Goal: Task Accomplishment & Management: Use online tool/utility

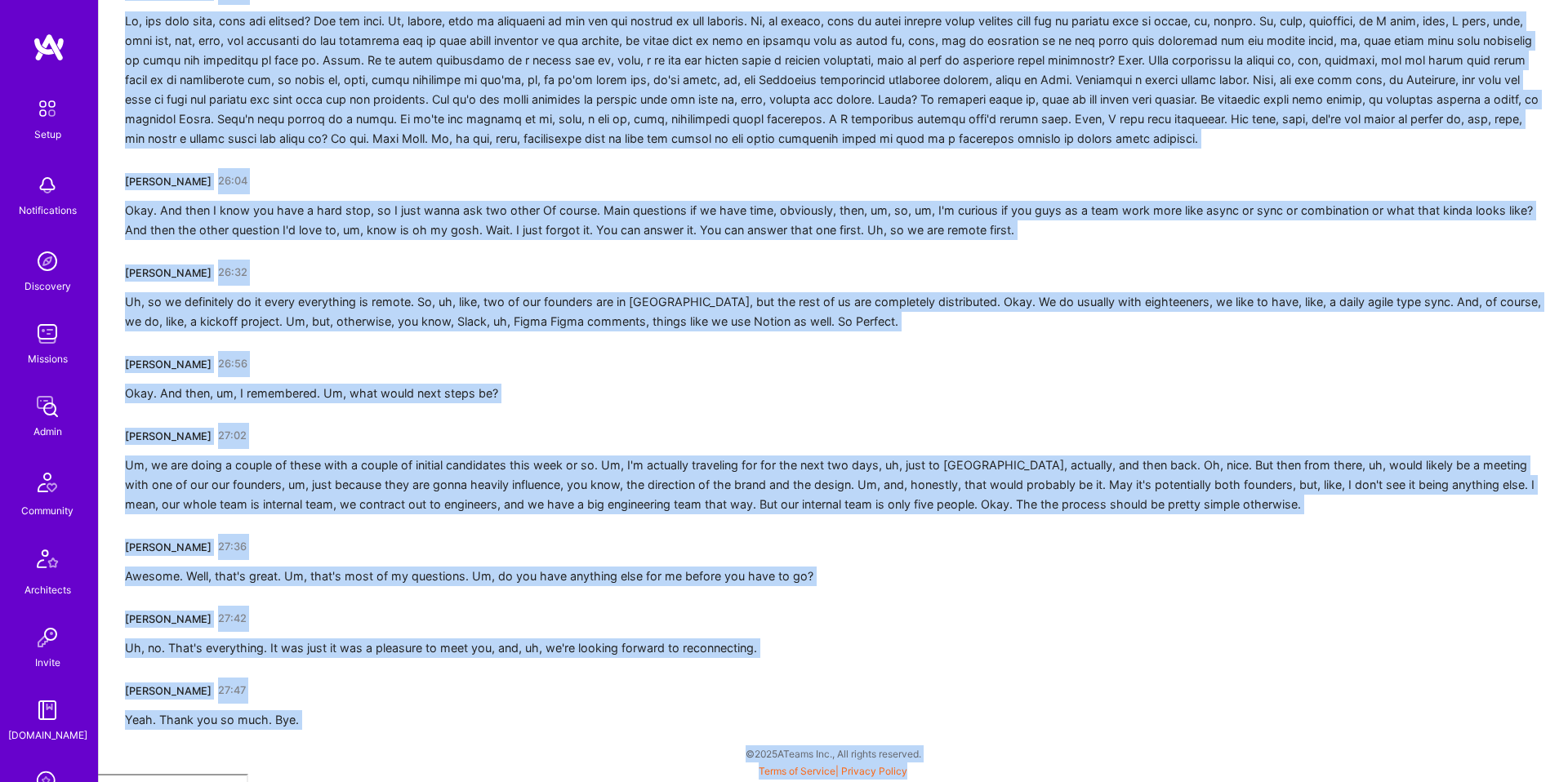
click at [50, 343] on img at bounding box center [48, 334] width 33 height 33
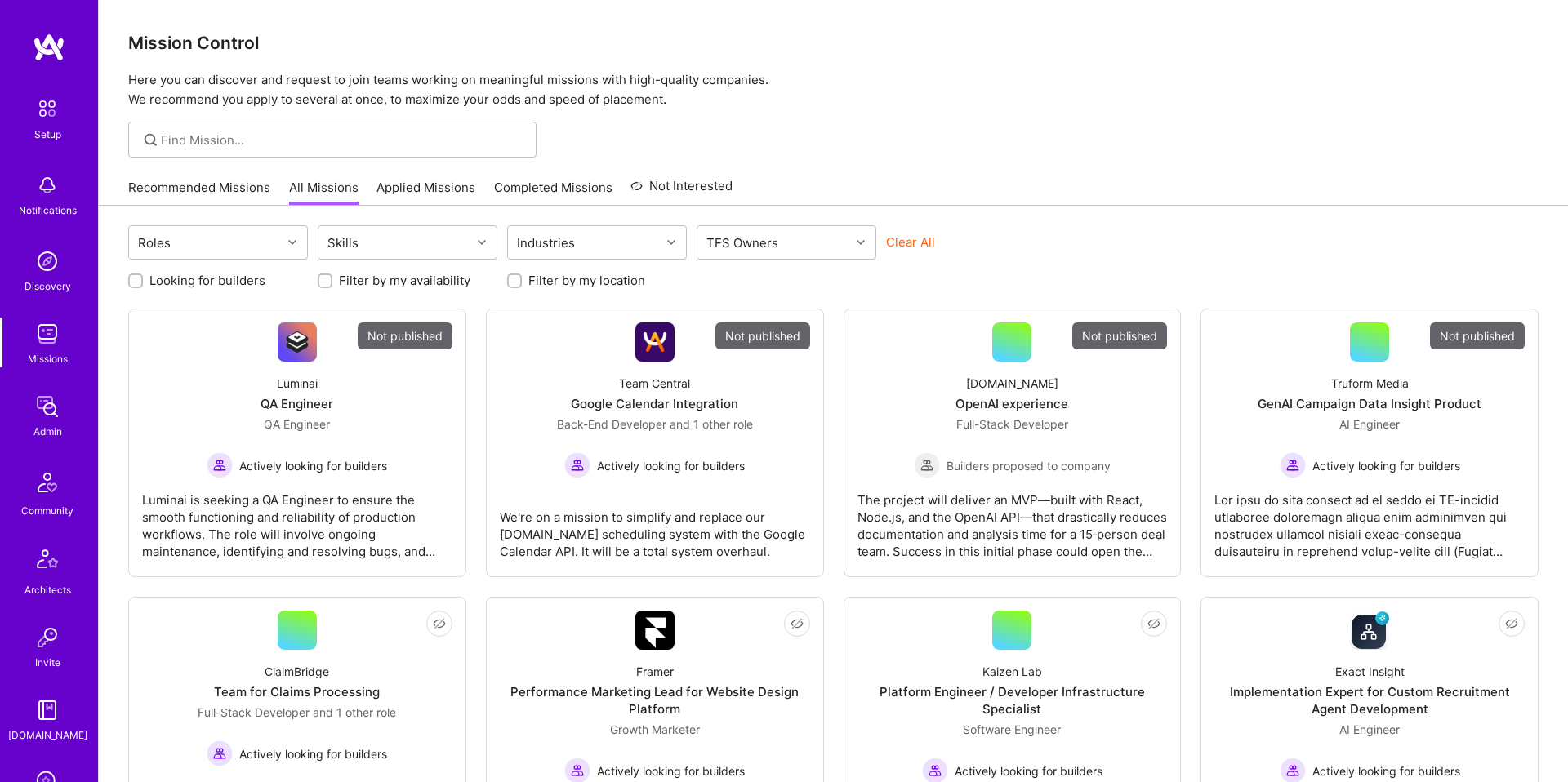
click at [247, 149] on div at bounding box center [333, 139] width 408 height 36
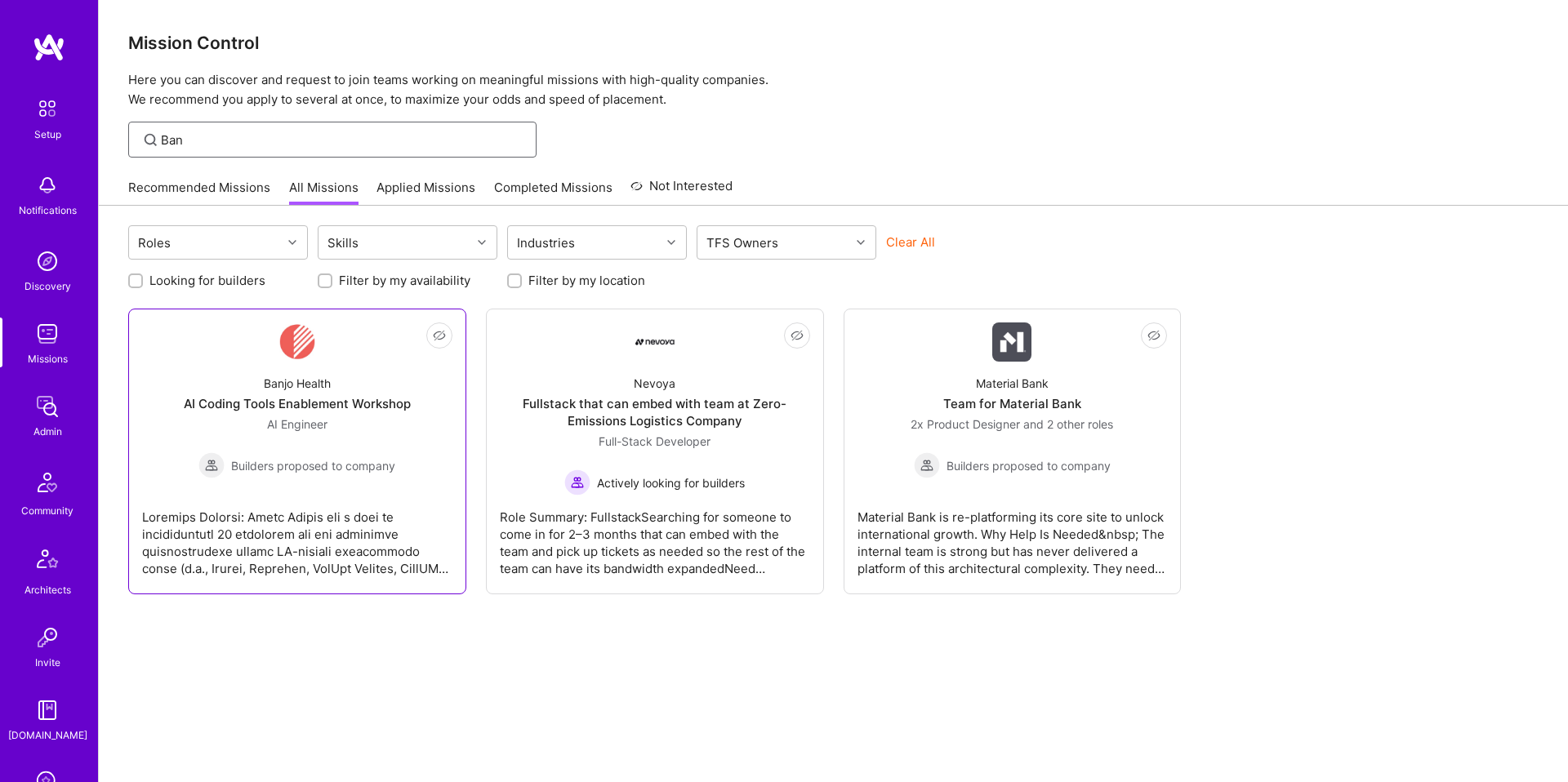
type input "Ban"
click at [298, 357] on img at bounding box center [297, 342] width 36 height 40
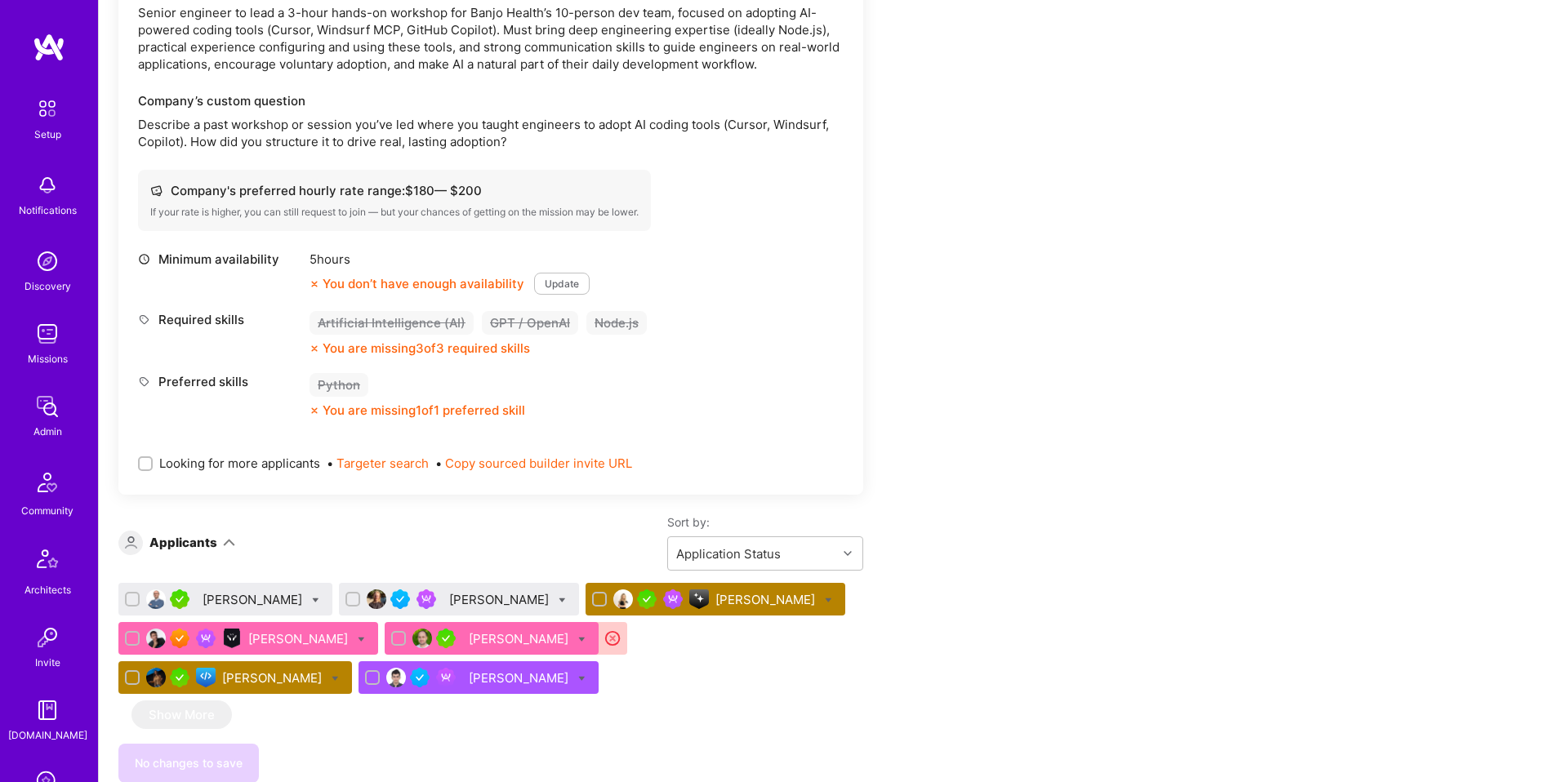
scroll to position [524, 0]
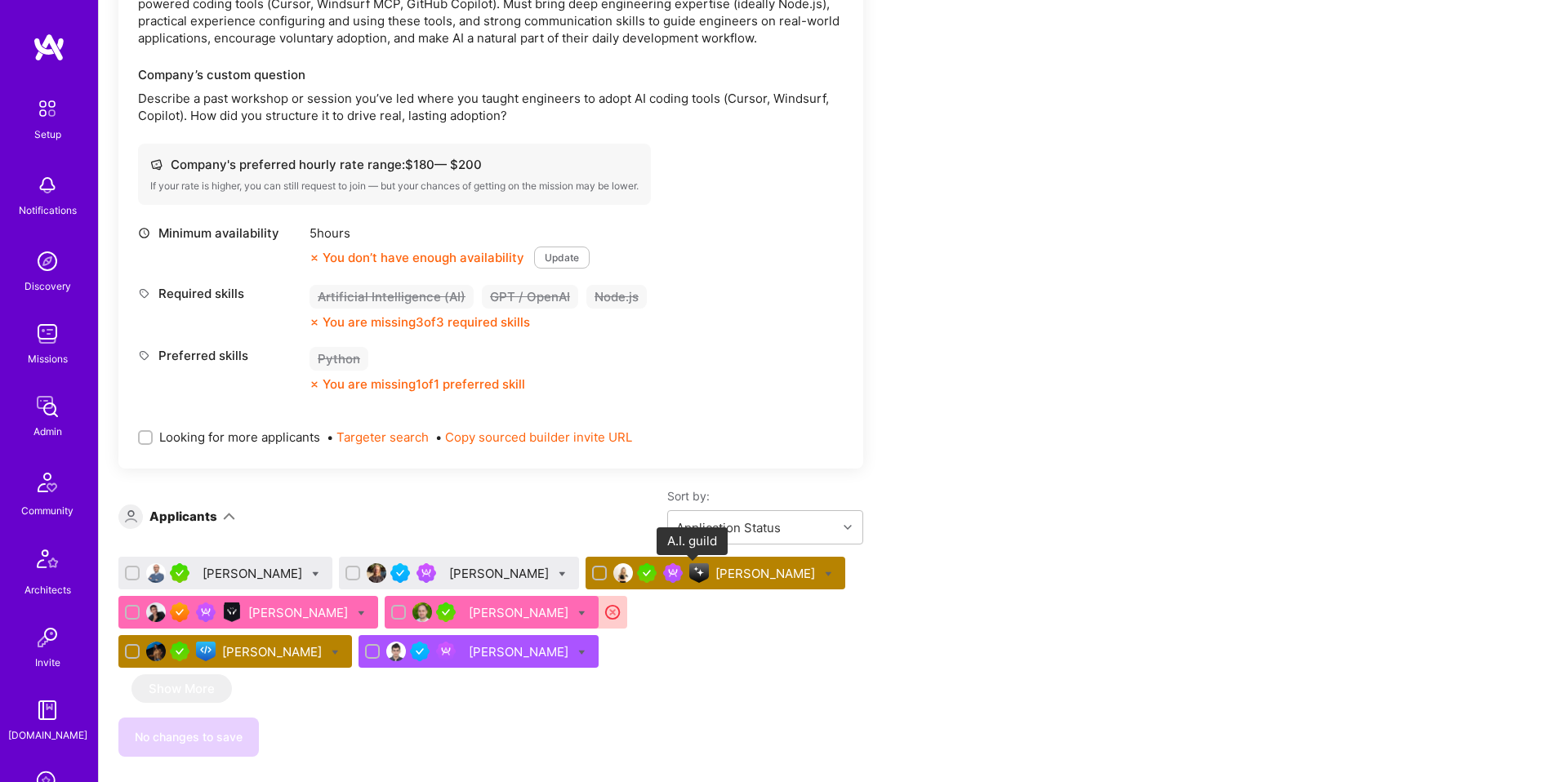
click at [702, 571] on div "[PERSON_NAME]" at bounding box center [715, 573] width 260 height 33
click at [743, 572] on div "[PERSON_NAME]" at bounding box center [767, 573] width 103 height 17
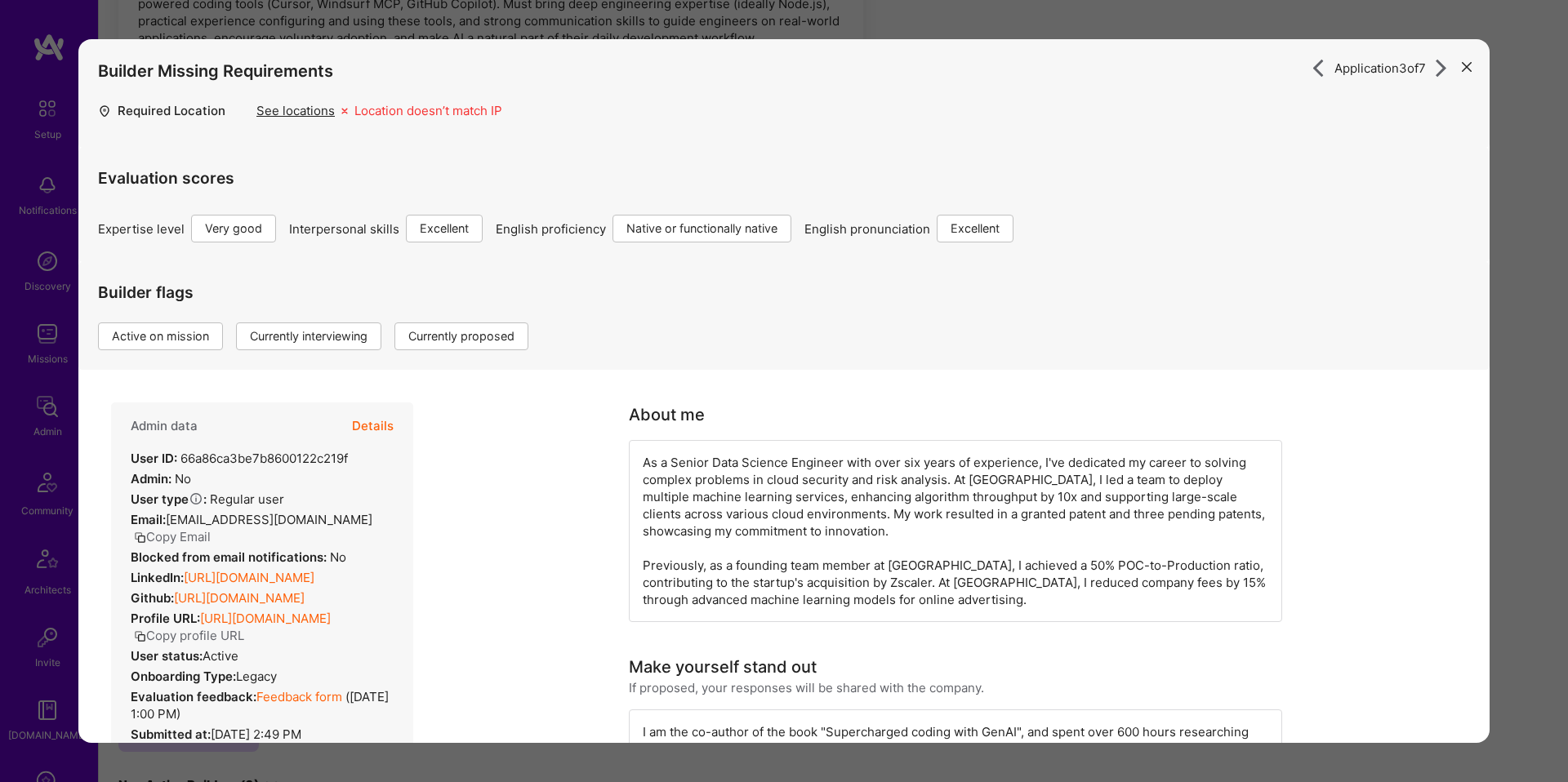
click at [383, 417] on button "Details" at bounding box center [372, 426] width 41 height 48
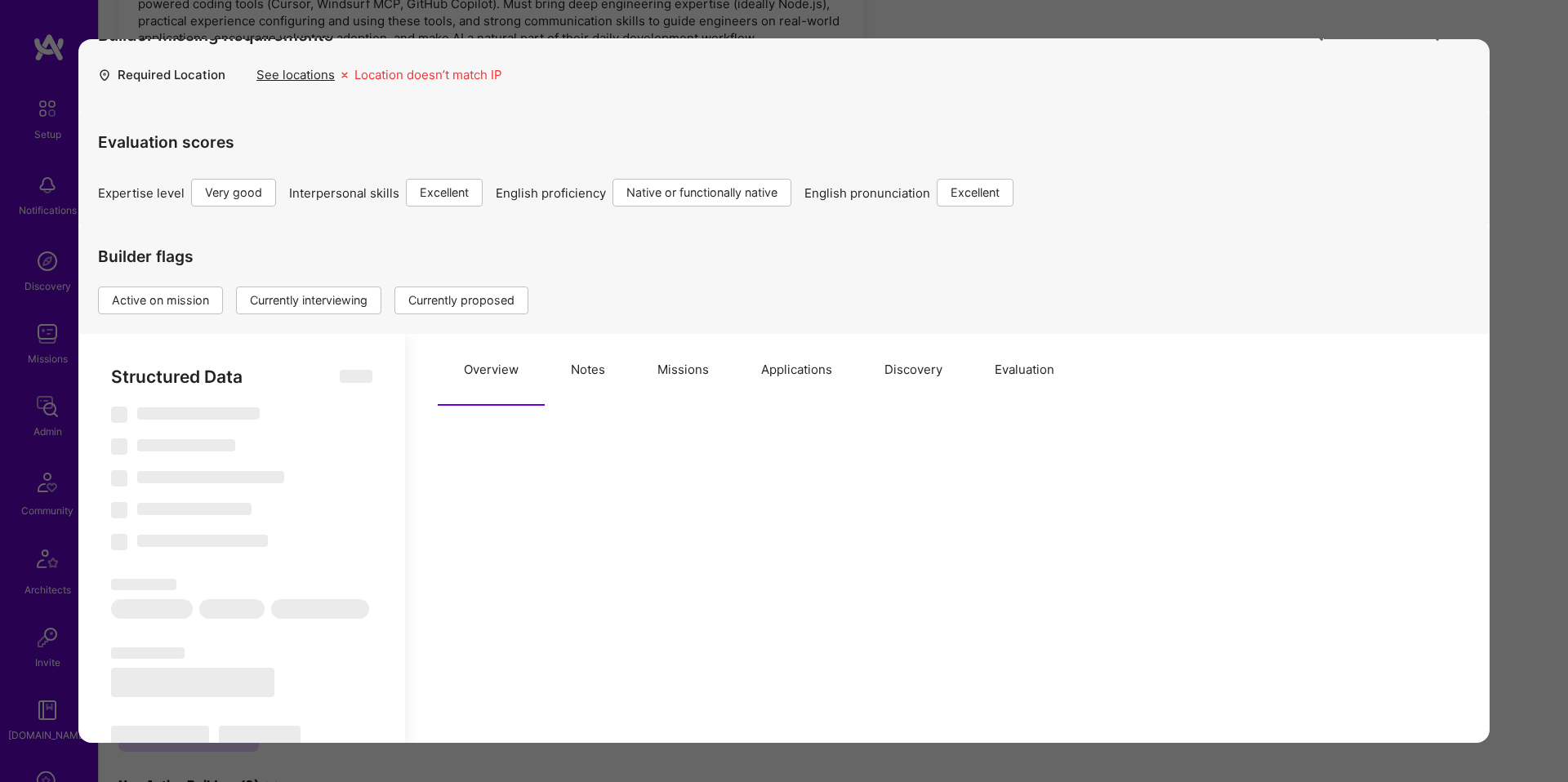
select select "Right Now"
select select "5"
select select "7"
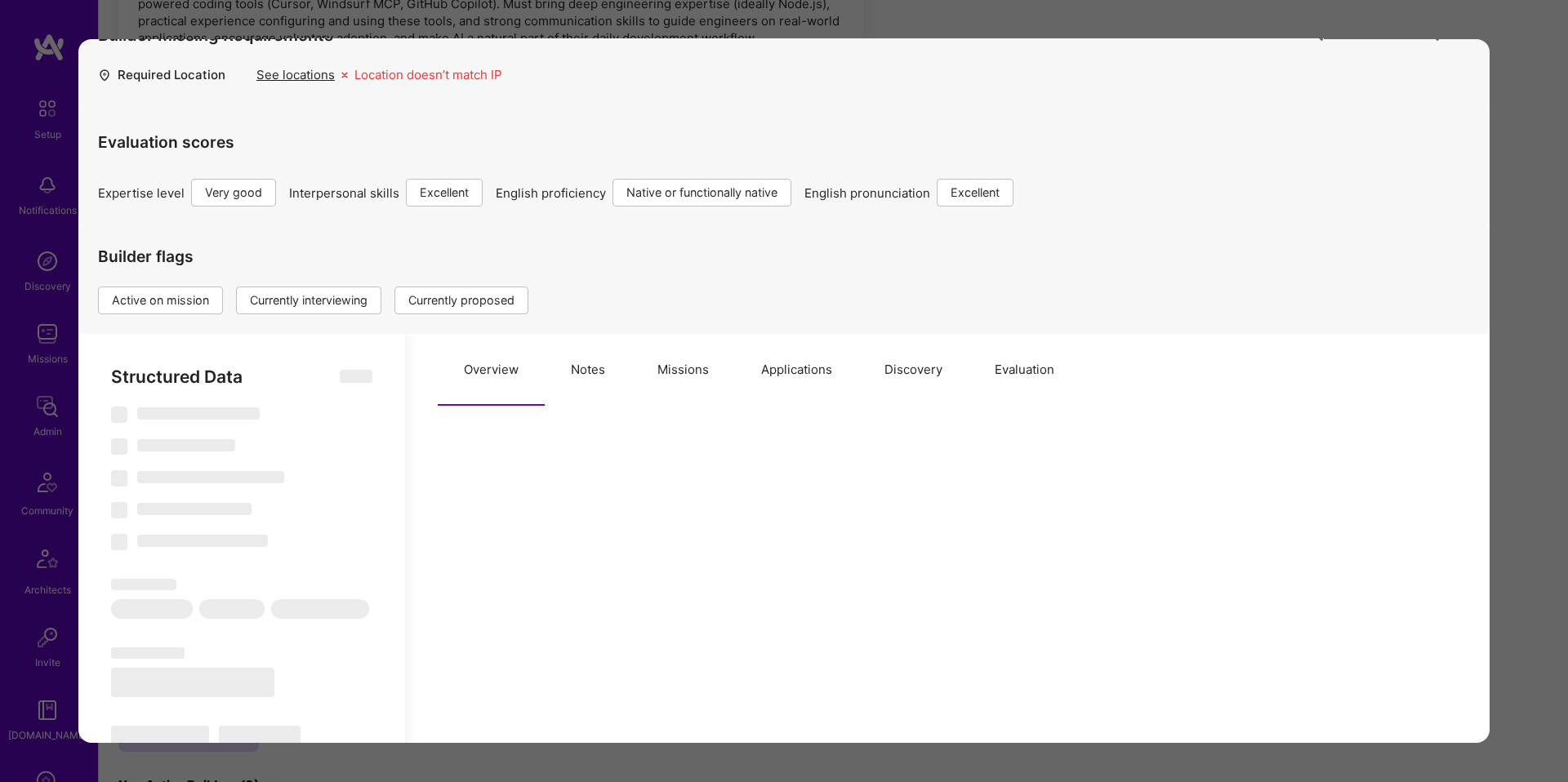
select select "IL"
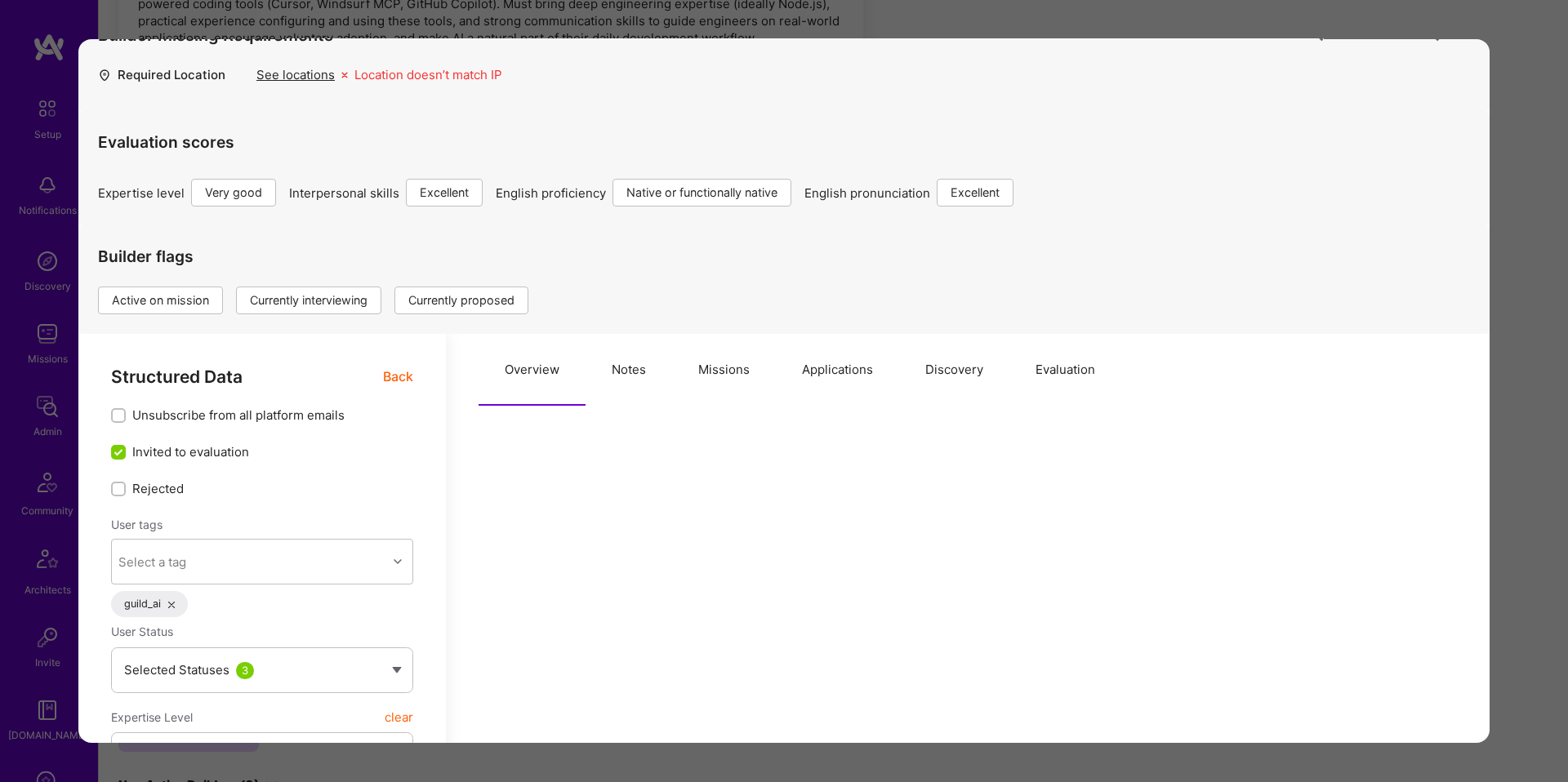
scroll to position [40, 0]
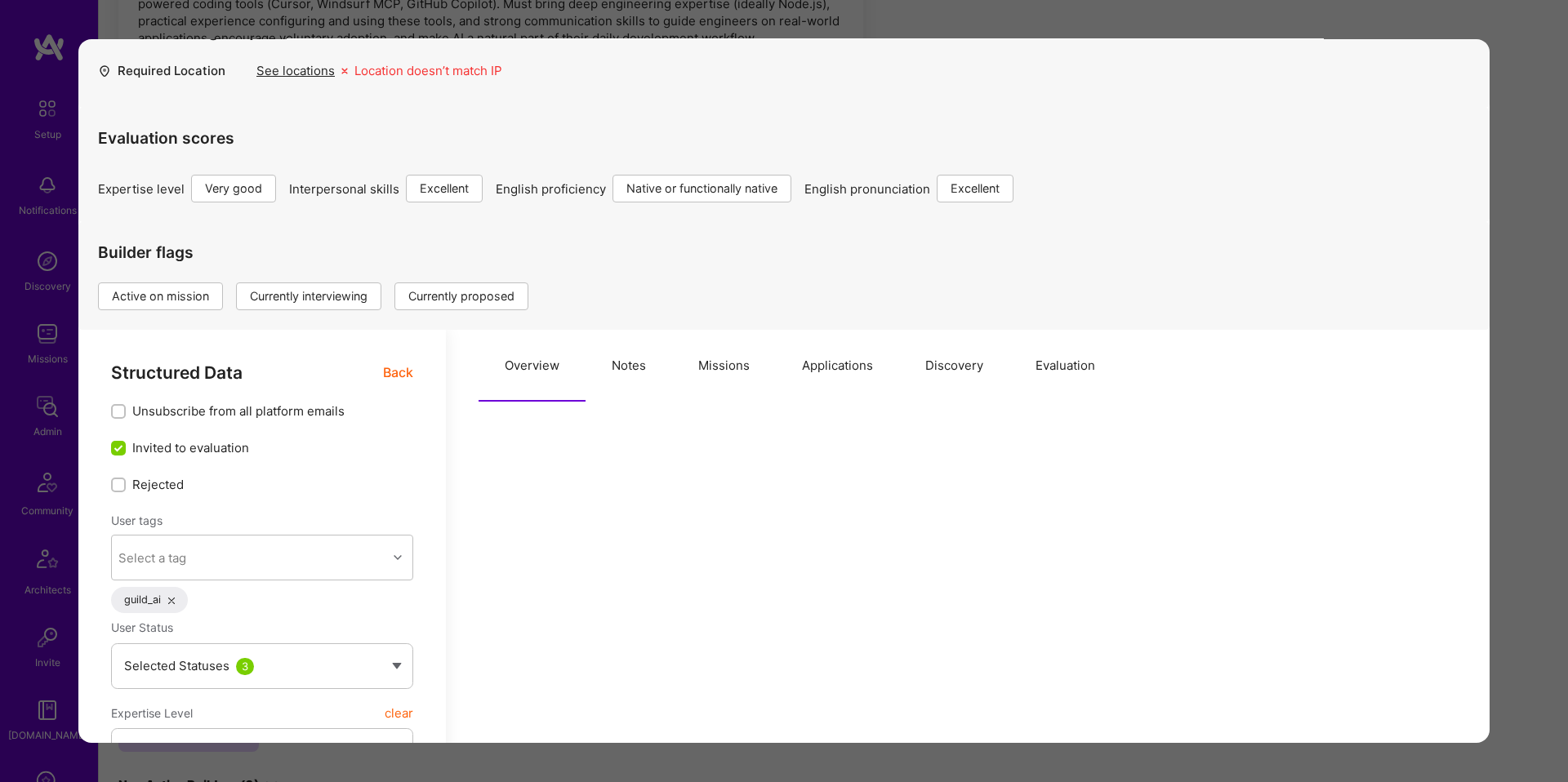
click at [722, 364] on button "Missions" at bounding box center [723, 366] width 104 height 72
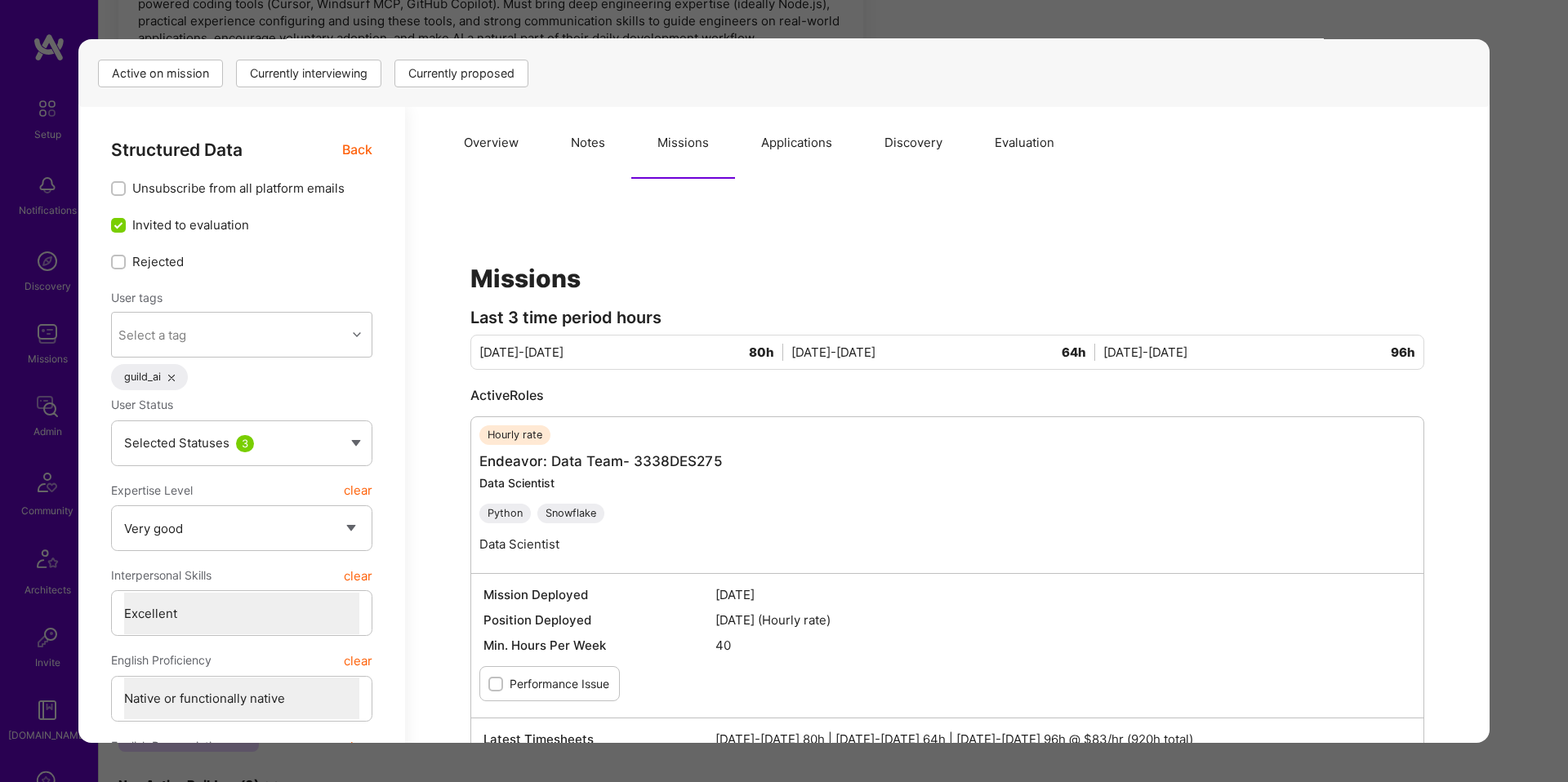
scroll to position [0, 0]
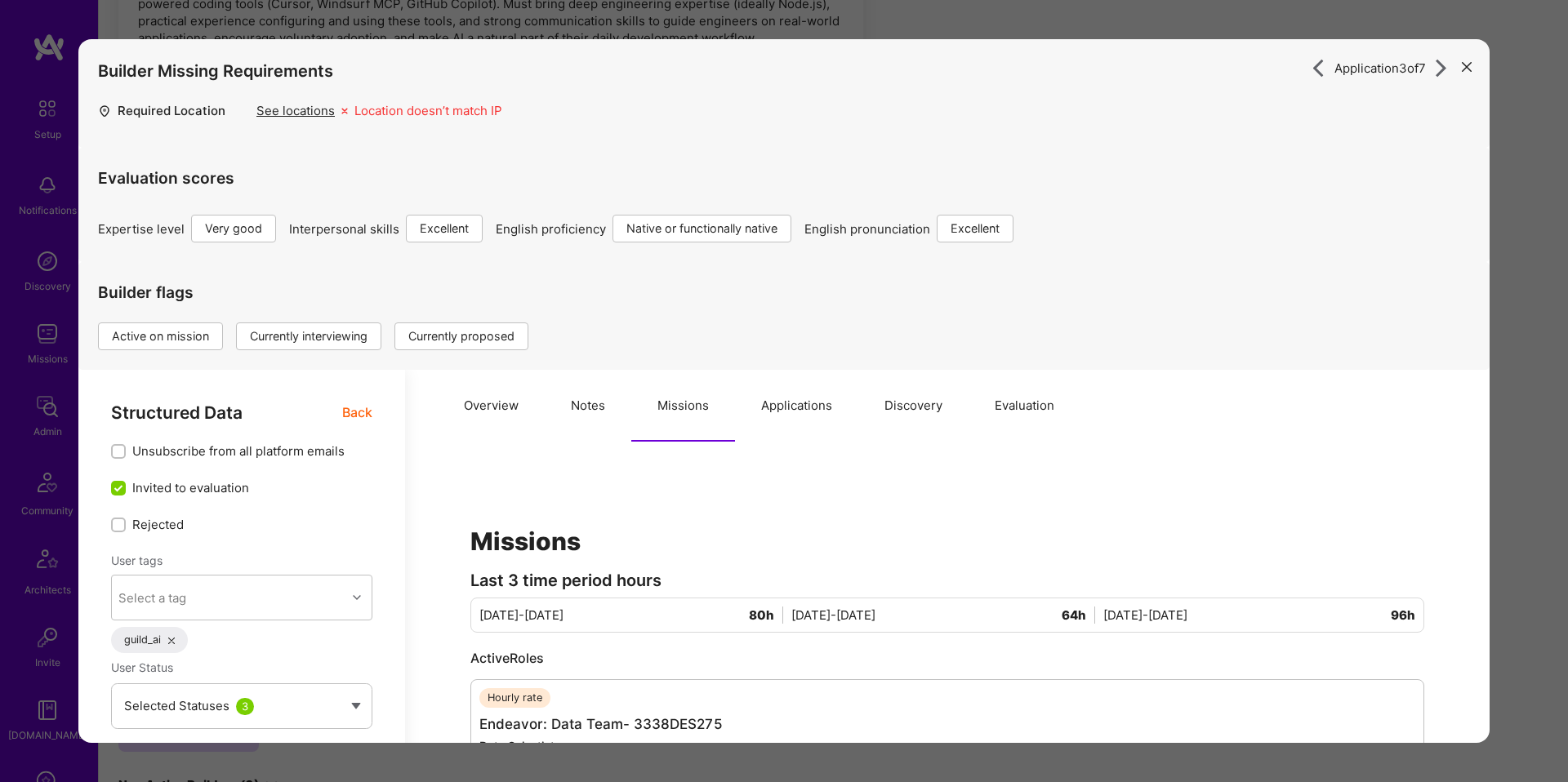
click at [507, 409] on button "Overview" at bounding box center [491, 406] width 107 height 72
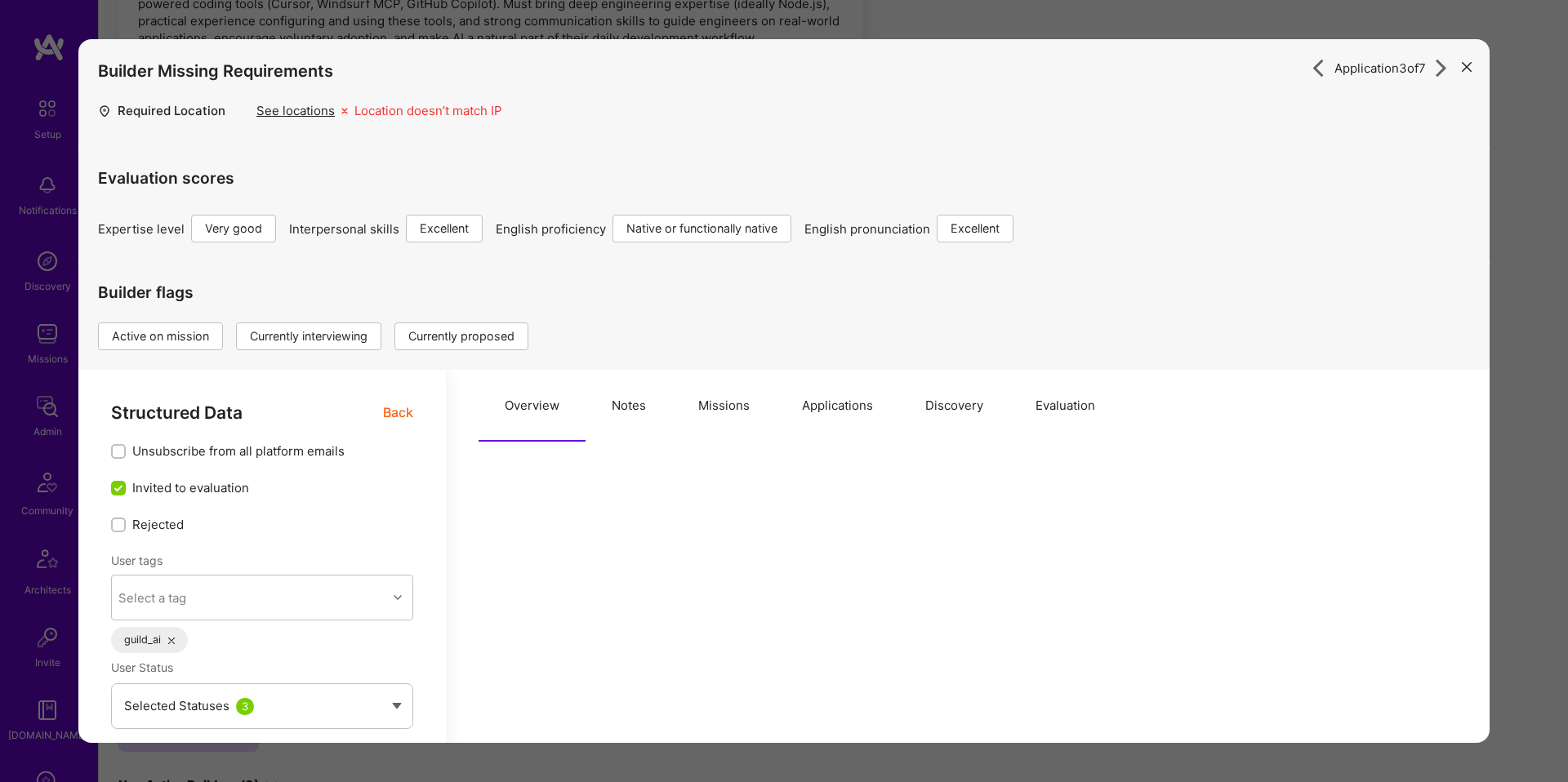
click at [819, 406] on button "Applications" at bounding box center [837, 406] width 123 height 72
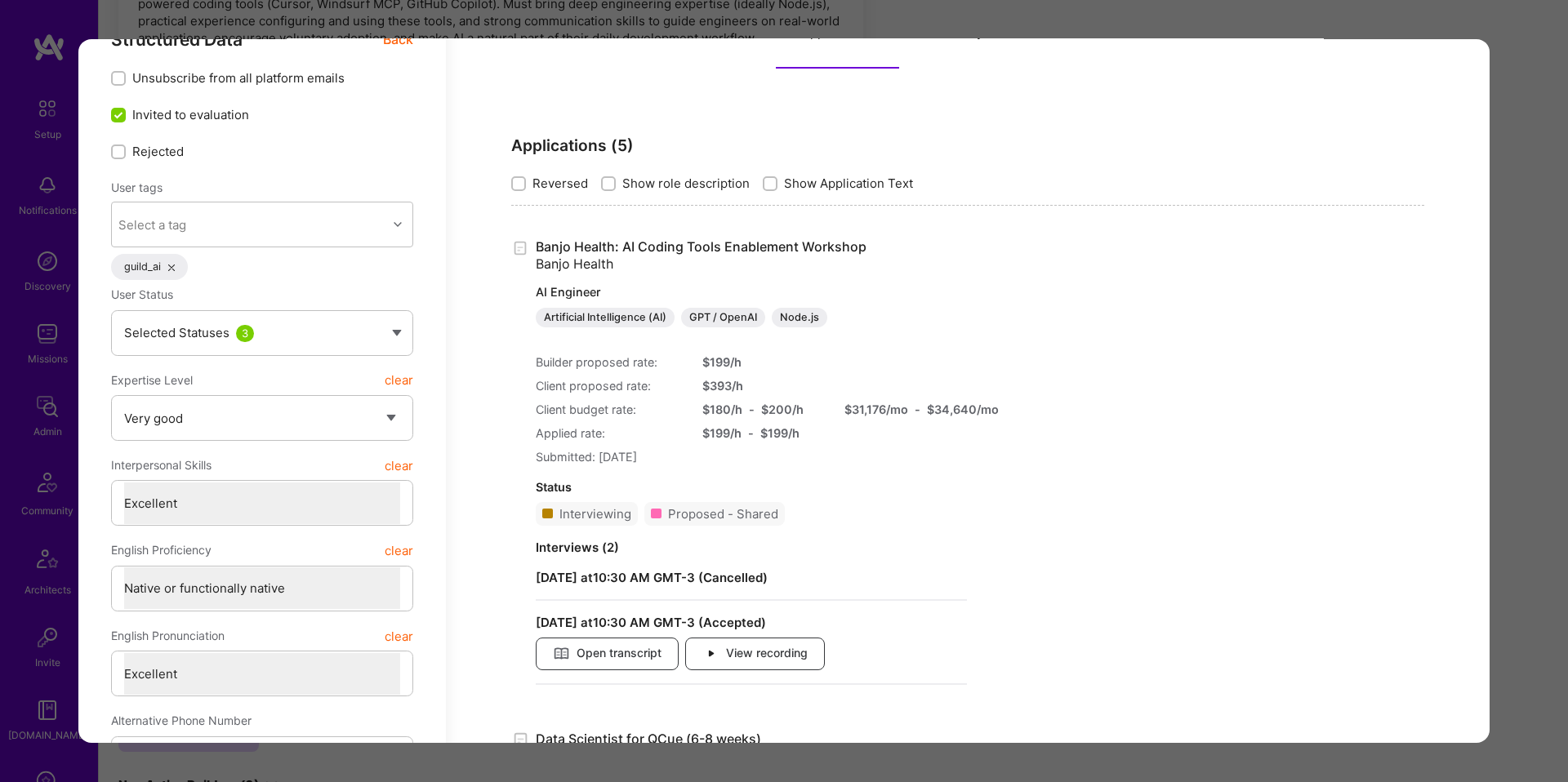
scroll to position [378, 0]
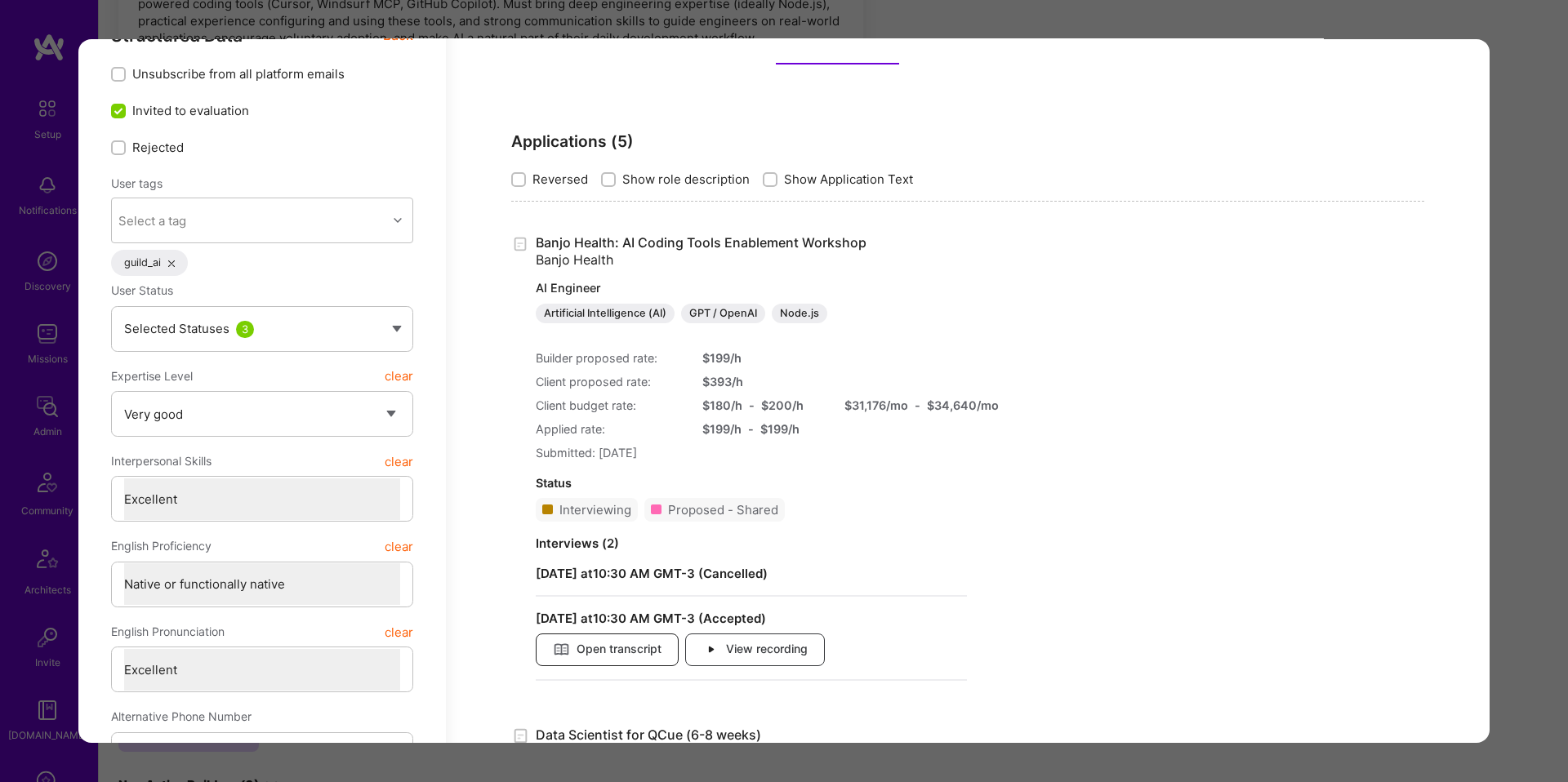
click at [635, 649] on span "Open transcript" at bounding box center [608, 651] width 108 height 18
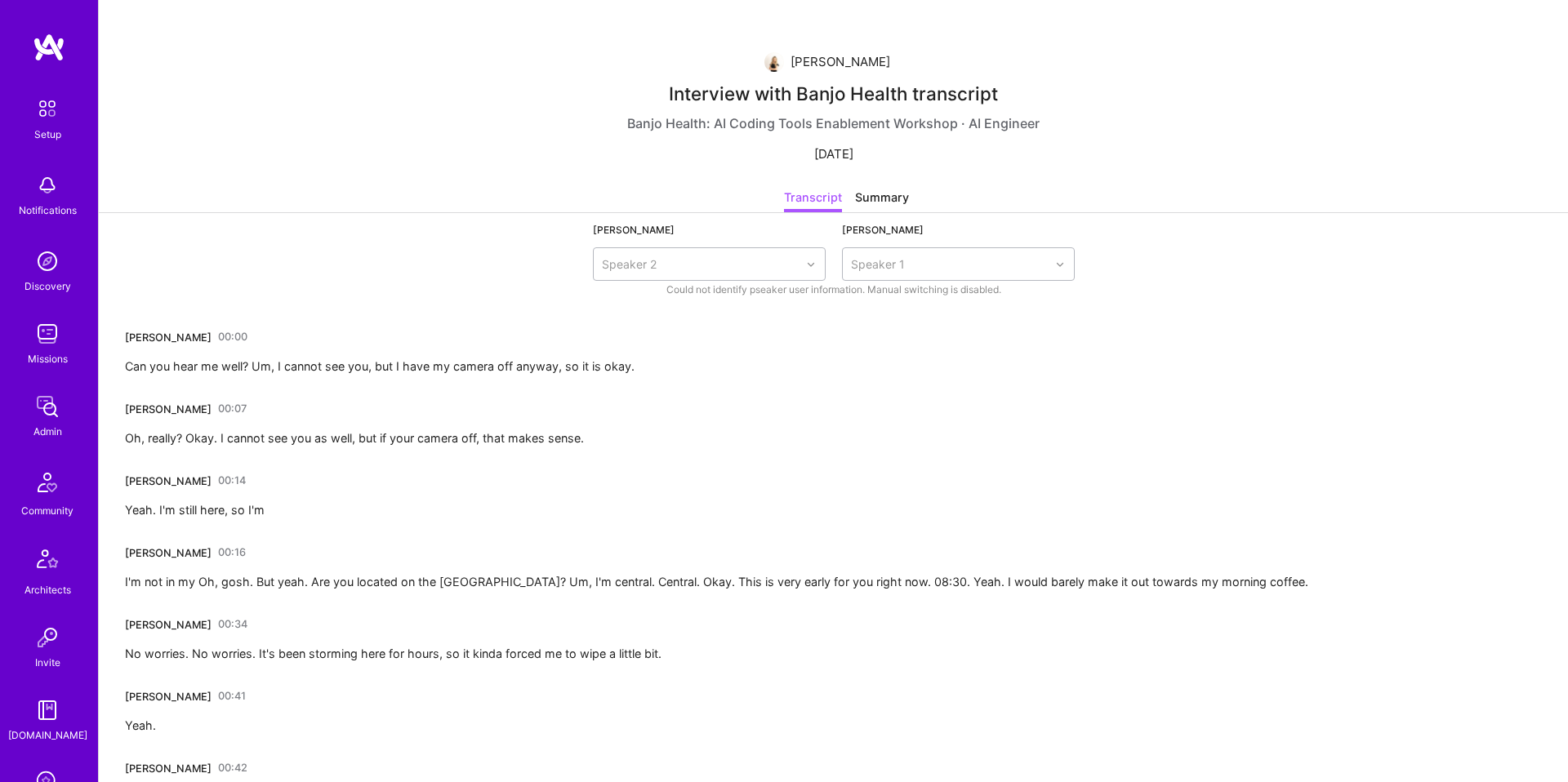
drag, startPoint x: 136, startPoint y: 359, endPoint x: 289, endPoint y: 381, distance: 154.6
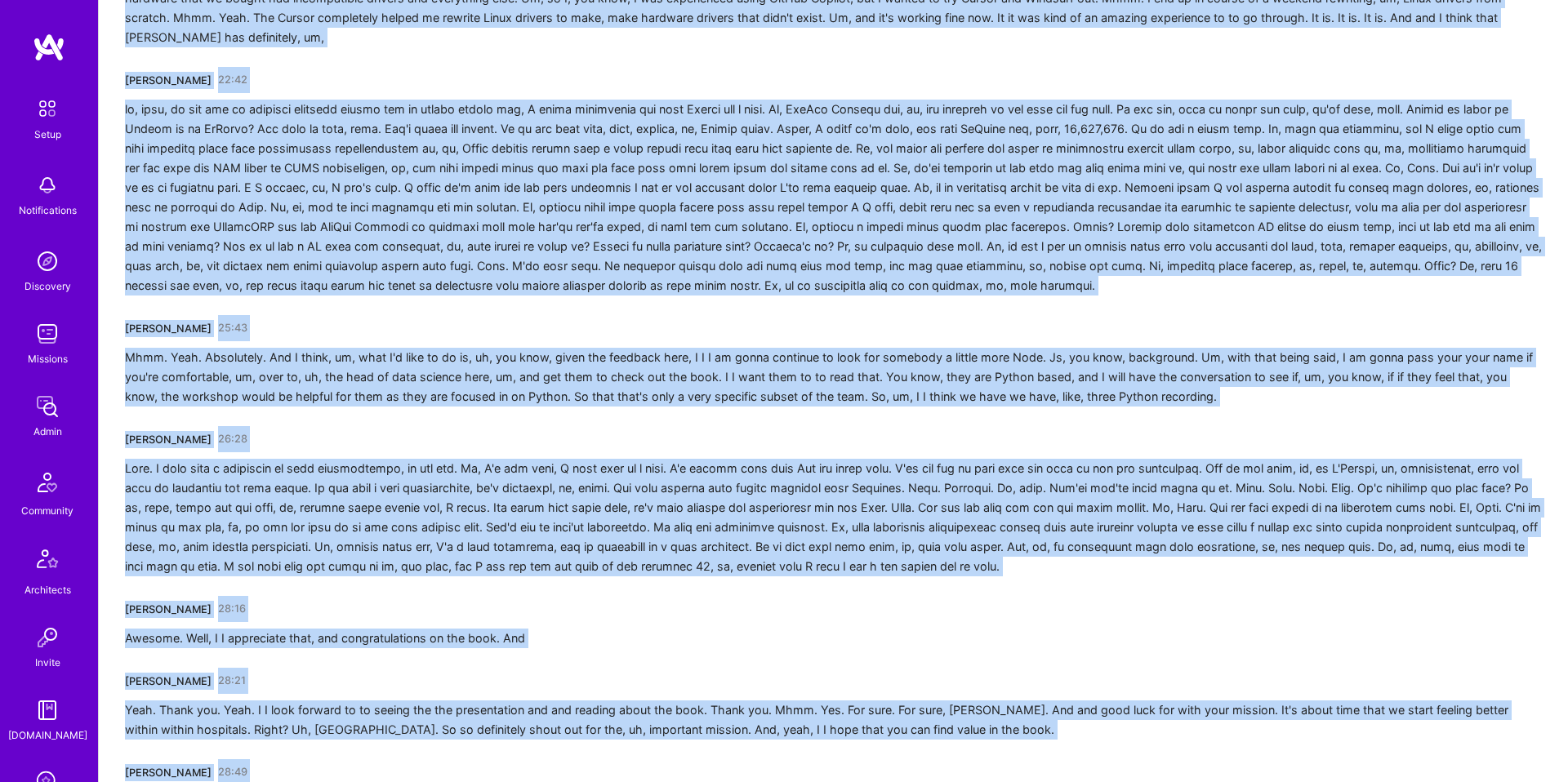
scroll to position [4057, 0]
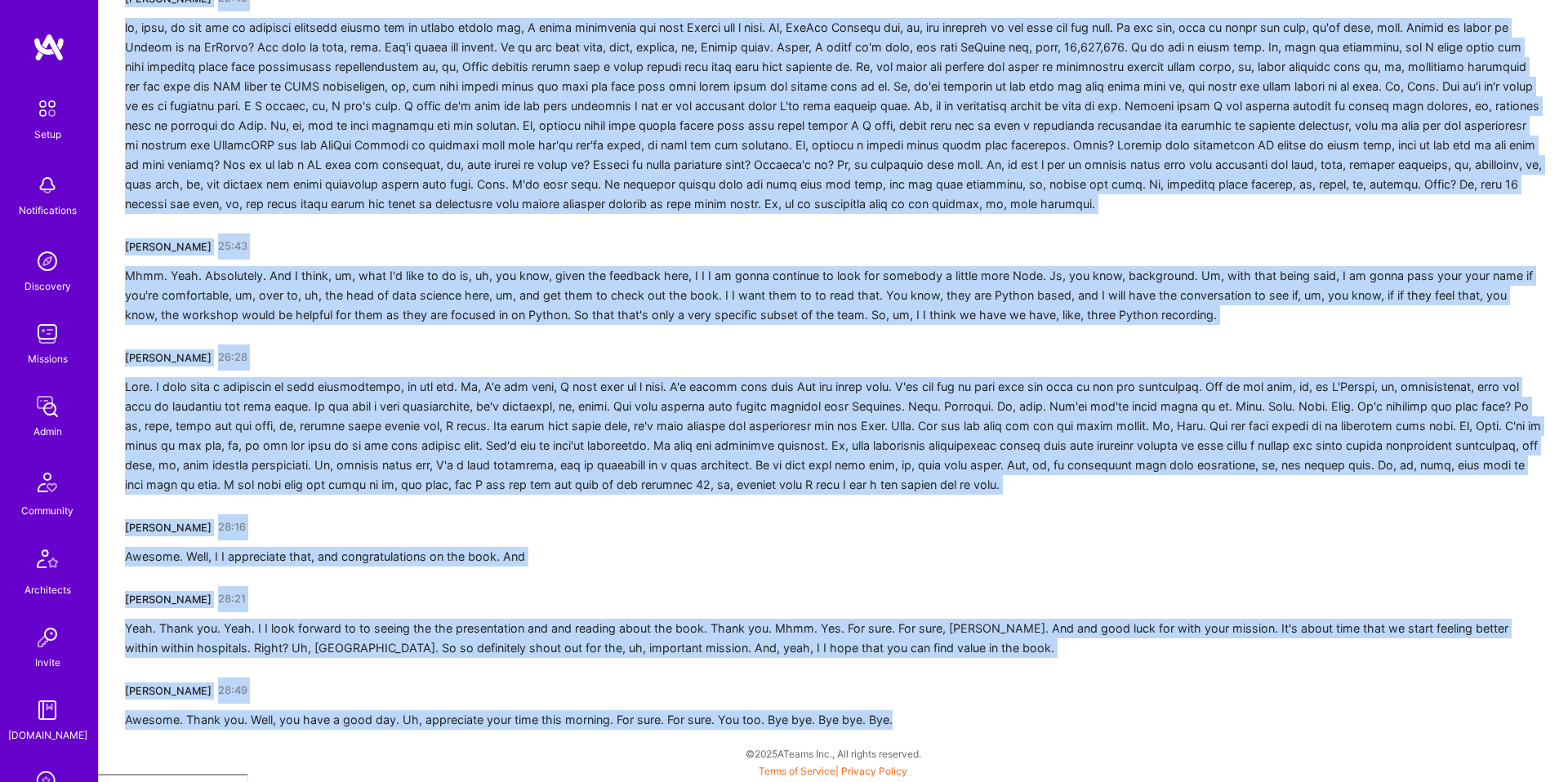
drag, startPoint x: 132, startPoint y: 360, endPoint x: 875, endPoint y: 782, distance: 854.5
copy div "an you hear me well? Um, I cannot see you, but I have my camera off anyway, so …"
